Goal: Task Accomplishment & Management: Manage account settings

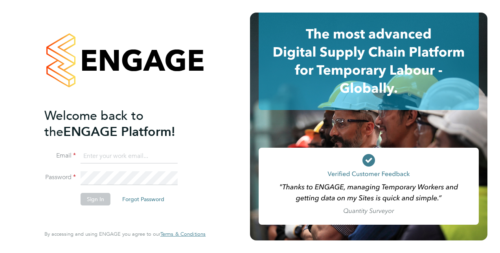
type input "steven.mcintyre@vistry.co.uk"
click at [94, 199] on button "Sign In" at bounding box center [96, 199] width 30 height 13
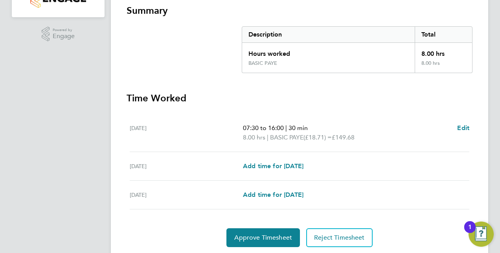
scroll to position [168, 0]
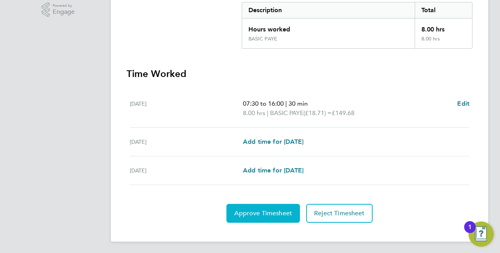
click at [273, 214] on span "Approve Timesheet" at bounding box center [263, 214] width 58 height 8
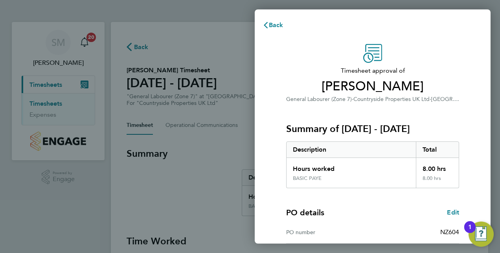
scroll to position [100, 0]
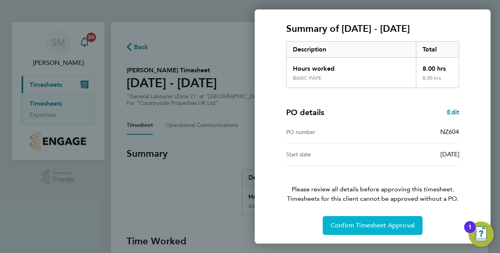
click at [376, 219] on button "Confirm Timesheet Approval" at bounding box center [373, 225] width 100 height 19
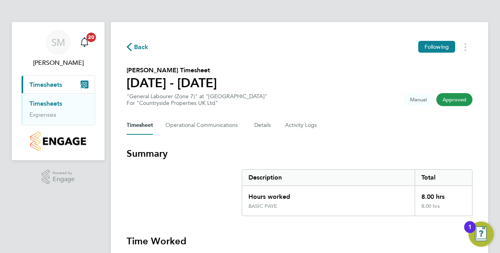
click at [50, 105] on link "Timesheets" at bounding box center [45, 103] width 33 height 7
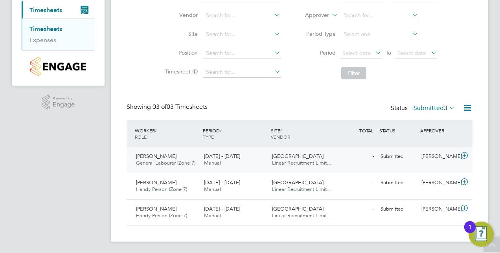
click at [165, 155] on span "Harry Callaghan" at bounding box center [156, 156] width 41 height 7
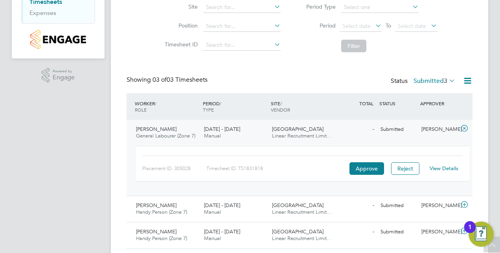
scroll to position [114, 0]
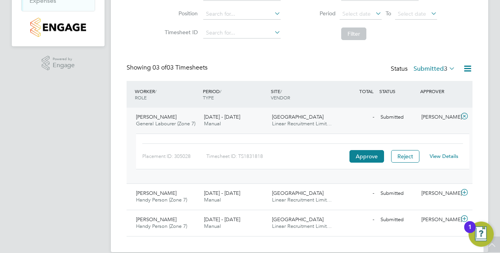
click at [444, 155] on link "View Details" at bounding box center [444, 156] width 29 height 7
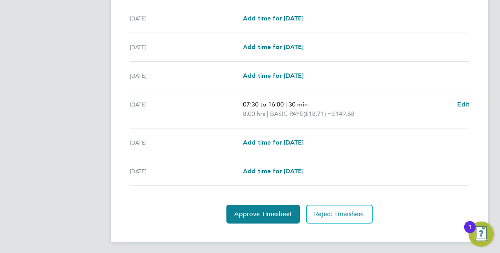
scroll to position [282, 0]
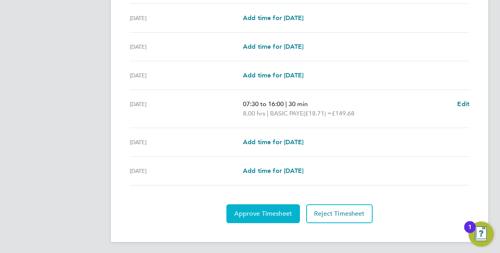
click at [291, 212] on span "Approve Timesheet" at bounding box center [263, 214] width 58 height 8
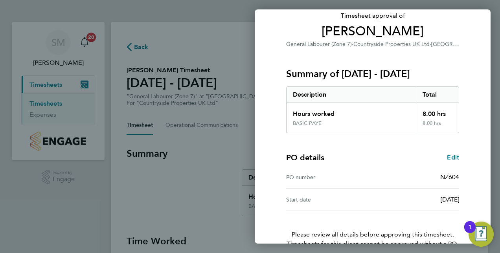
scroll to position [100, 0]
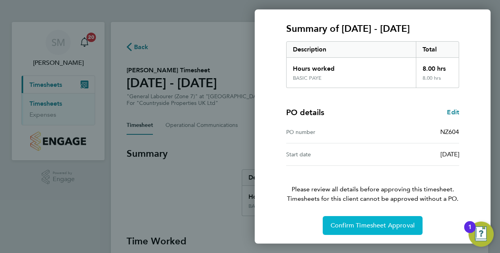
click at [385, 223] on span "Confirm Timesheet Approval" at bounding box center [373, 226] width 84 height 8
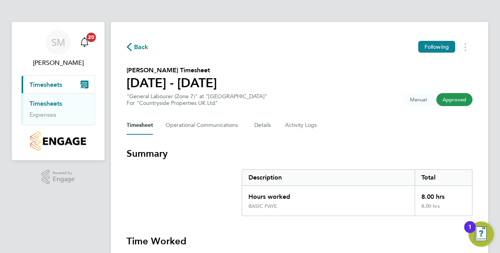
click at [53, 103] on link "Timesheets" at bounding box center [45, 103] width 33 height 7
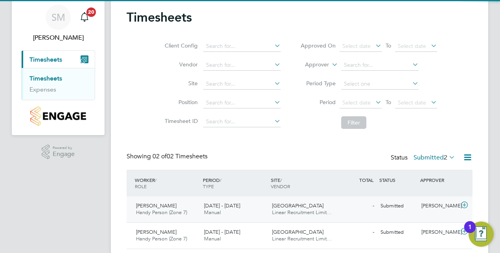
scroll to position [49, 0]
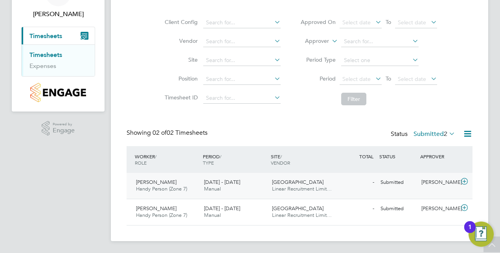
click at [151, 181] on span "[PERSON_NAME]" at bounding box center [156, 182] width 41 height 7
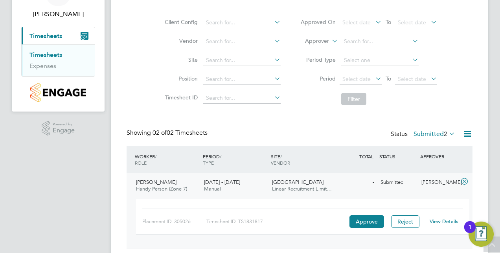
click at [451, 220] on link "View Details" at bounding box center [444, 221] width 29 height 7
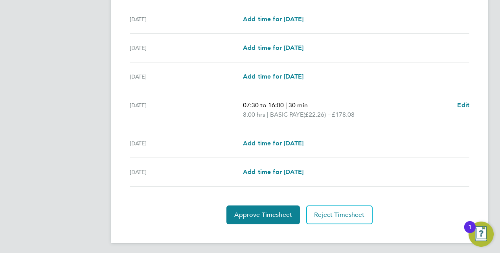
scroll to position [282, 0]
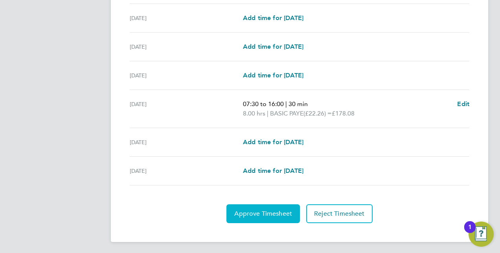
click at [289, 206] on button "Approve Timesheet" at bounding box center [264, 213] width 74 height 19
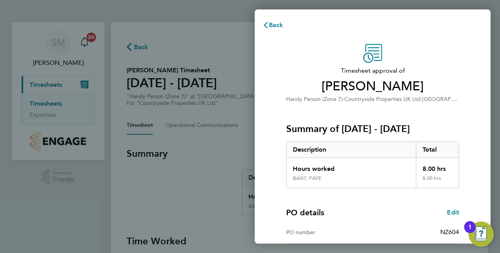
scroll to position [100, 0]
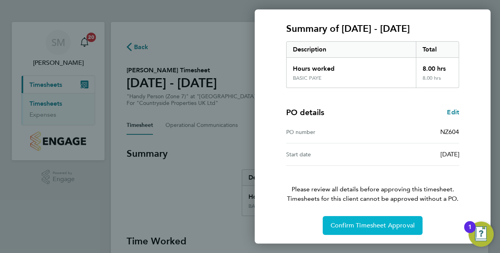
click at [358, 222] on span "Confirm Timesheet Approval" at bounding box center [373, 226] width 84 height 8
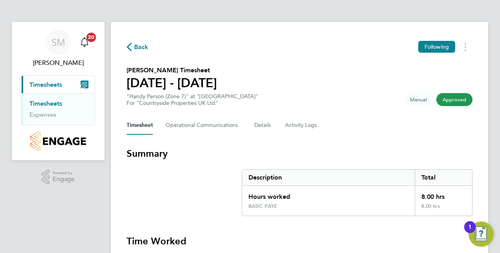
click at [49, 103] on link "Timesheets" at bounding box center [45, 103] width 33 height 7
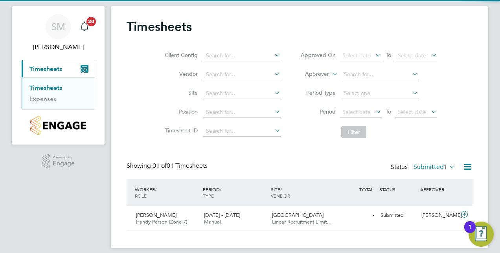
scroll to position [23, 0]
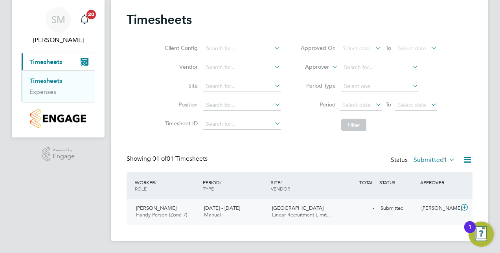
click at [165, 207] on span "[PERSON_NAME]" at bounding box center [156, 208] width 41 height 7
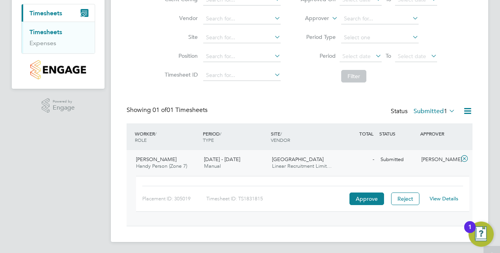
scroll to position [72, 0]
click at [449, 198] on link "View Details" at bounding box center [444, 198] width 29 height 7
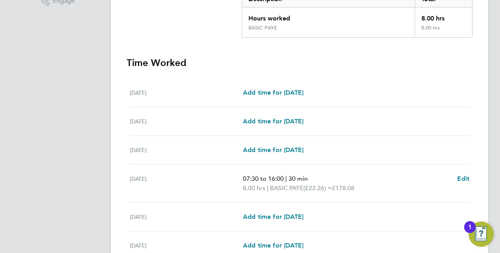
scroll to position [275, 0]
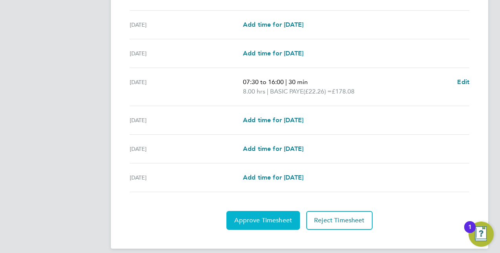
drag, startPoint x: 279, startPoint y: 216, endPoint x: 291, endPoint y: 213, distance: 12.7
click at [279, 217] on span "Approve Timesheet" at bounding box center [263, 221] width 58 height 8
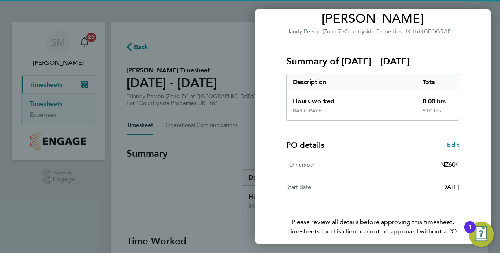
scroll to position [100, 0]
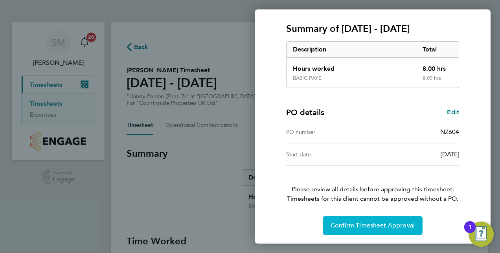
click at [364, 223] on span "Confirm Timesheet Approval" at bounding box center [373, 226] width 84 height 8
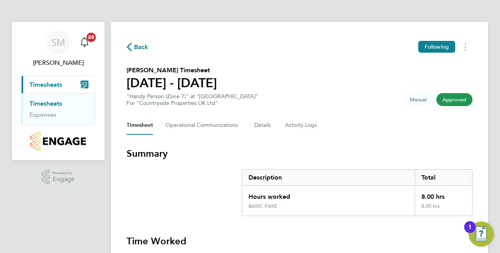
click at [50, 101] on link "Timesheets" at bounding box center [45, 103] width 33 height 7
